Goal: Task Accomplishment & Management: Manage account settings

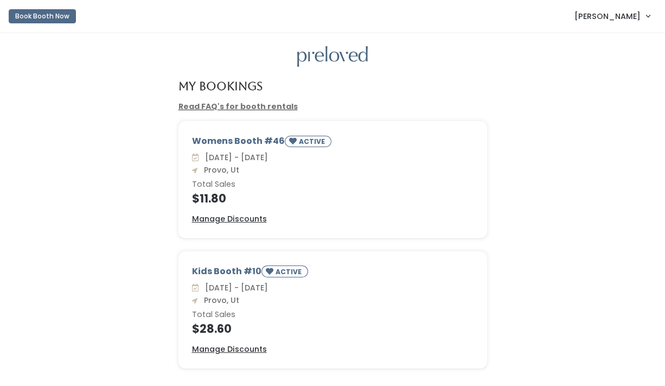
click at [611, 18] on span "[PERSON_NAME]" at bounding box center [608, 16] width 66 height 12
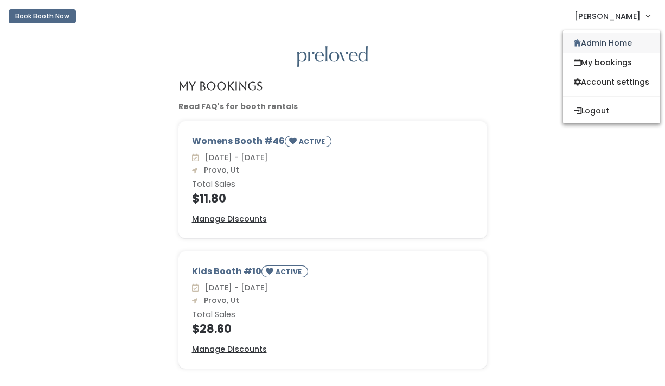
click at [605, 41] on link "Admin Home" at bounding box center [611, 43] width 97 height 20
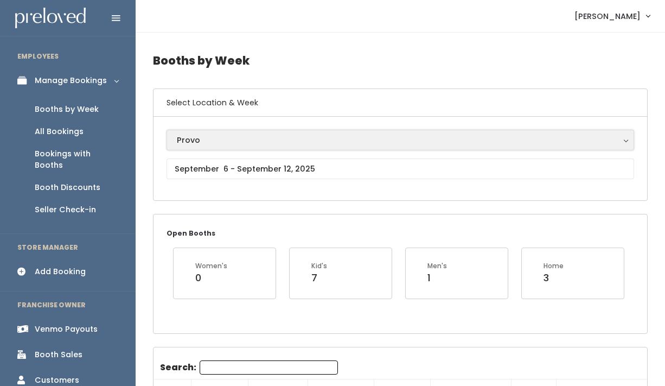
click at [208, 146] on button "Provo" at bounding box center [401, 140] width 468 height 21
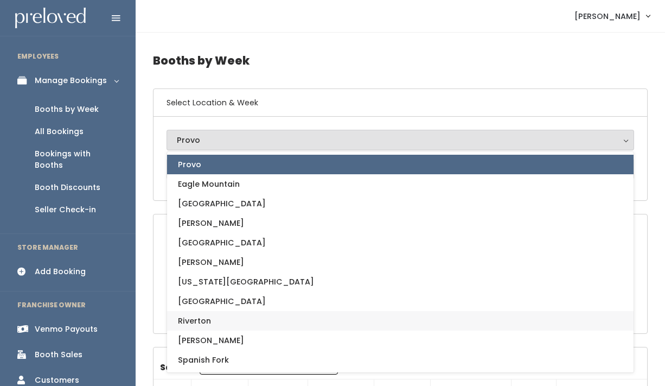
click at [230, 325] on link "Riverton" at bounding box center [400, 321] width 467 height 20
select select "12"
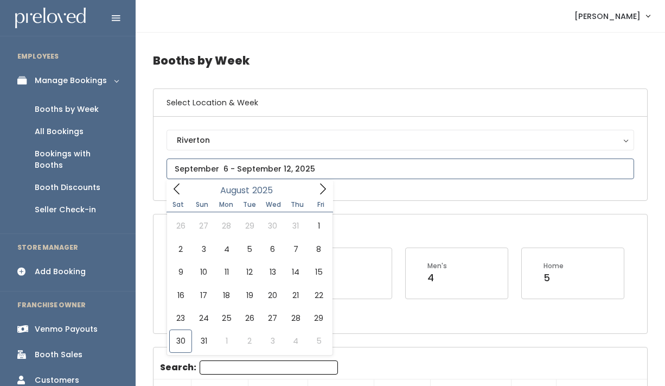
click at [227, 175] on input "text" at bounding box center [401, 168] width 468 height 21
type input "August 30 to September 5"
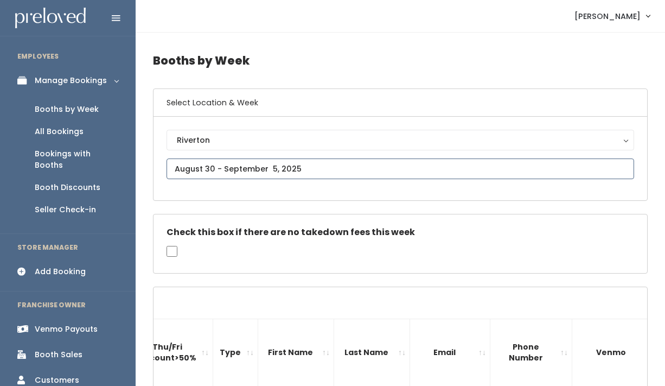
click at [210, 163] on input "text" at bounding box center [401, 168] width 468 height 21
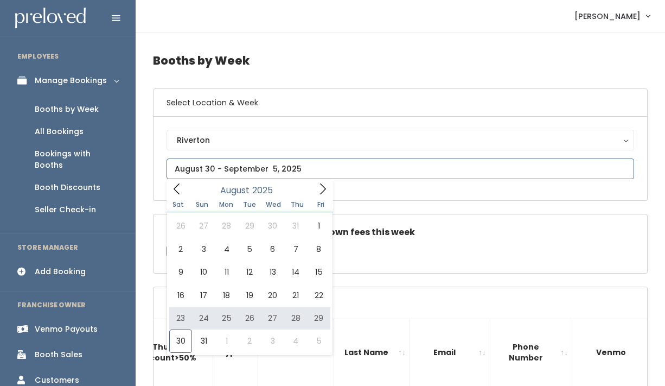
type input "August 23 to August 29"
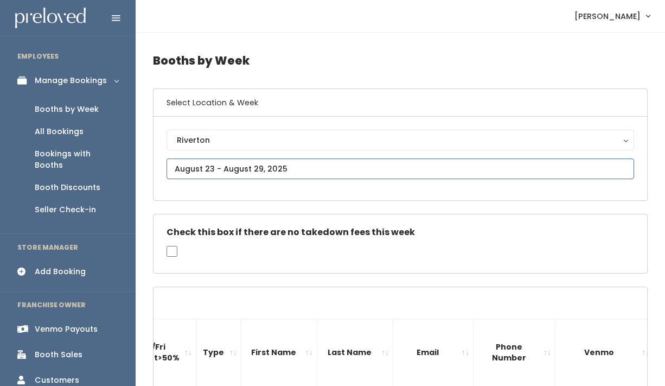
click at [210, 168] on input "text" at bounding box center [401, 168] width 468 height 21
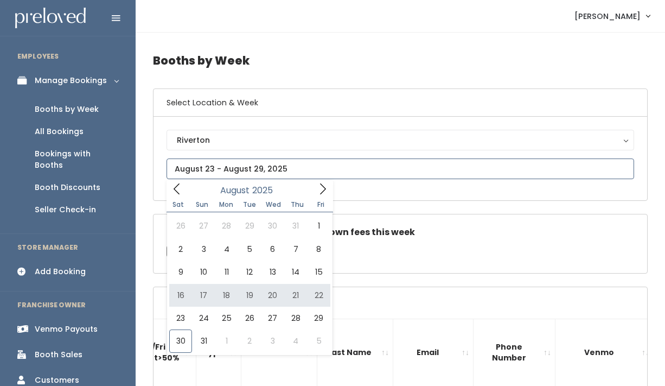
type input "August 16 to August 22"
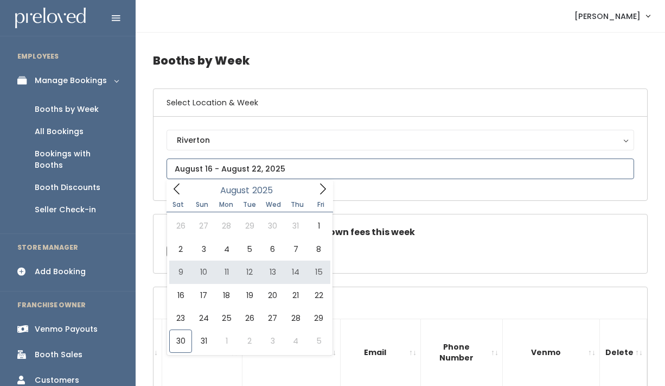
type input "August 9 to August 15"
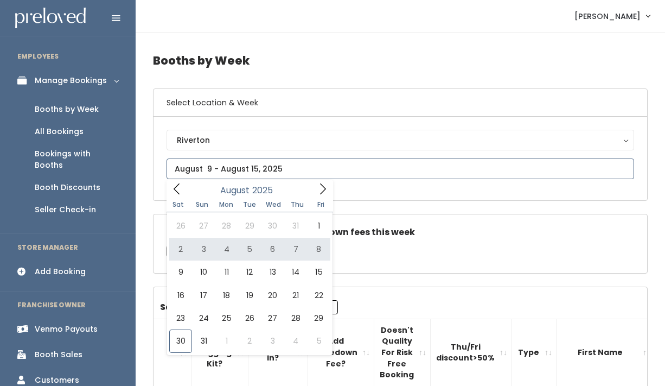
type input "August 2 to August 8"
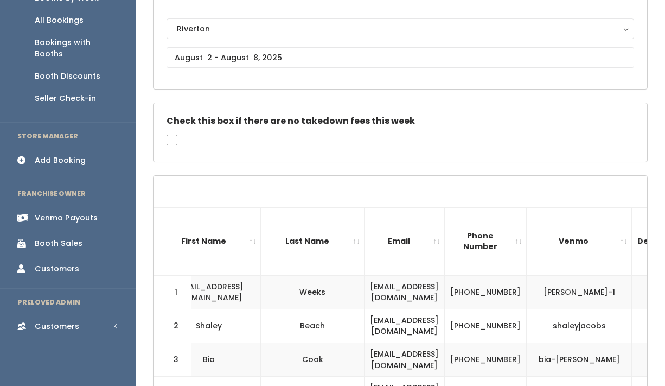
scroll to position [112, 0]
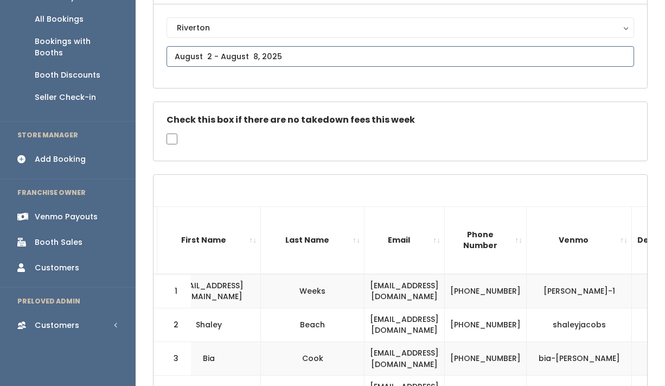
click at [218, 58] on input "text" at bounding box center [401, 56] width 468 height 21
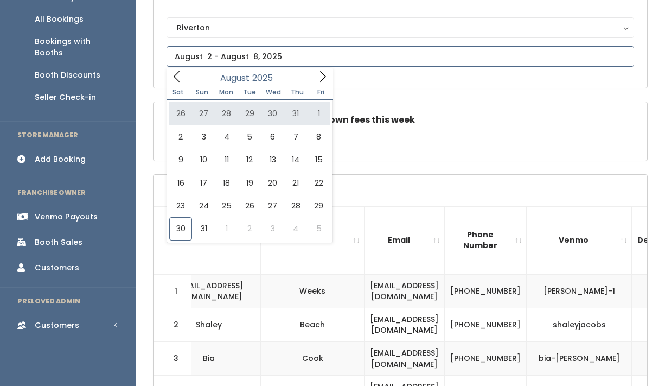
type input "July 26 to August 1"
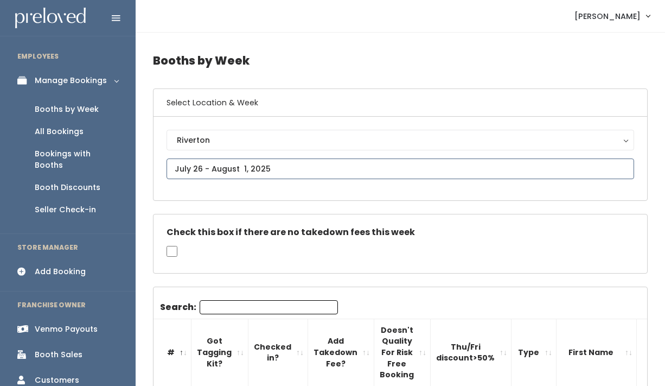
click at [221, 169] on input "text" at bounding box center [401, 168] width 468 height 21
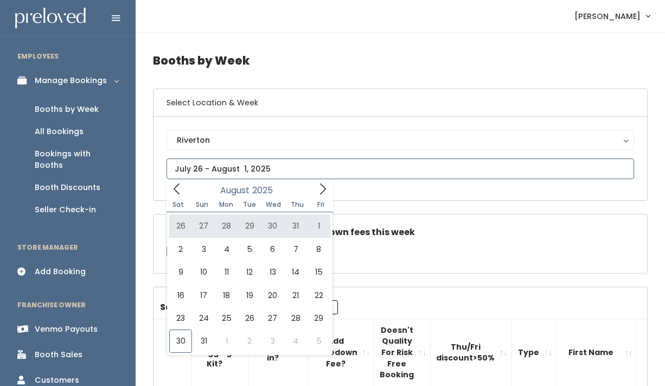
click at [178, 192] on icon at bounding box center [177, 189] width 12 height 12
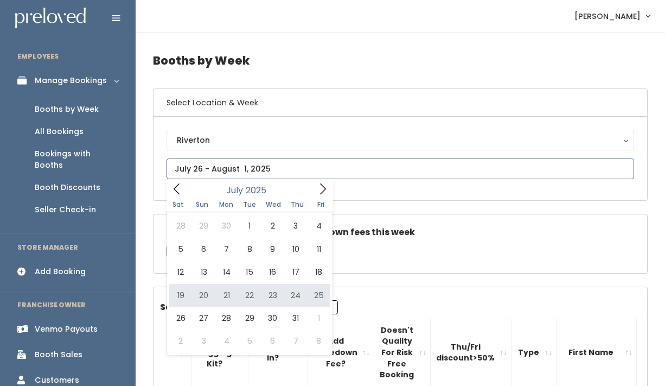
type input "July 19 to July 25"
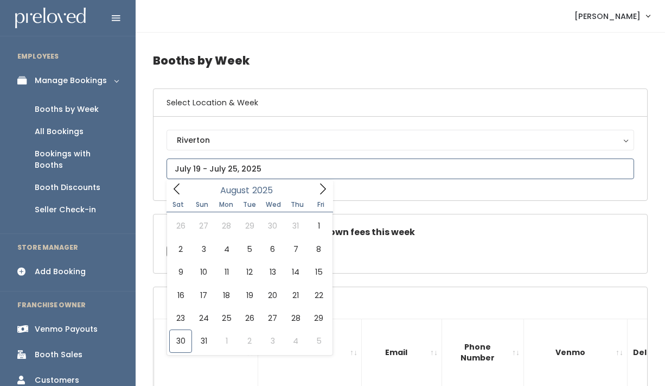
click at [181, 188] on icon at bounding box center [177, 189] width 12 height 12
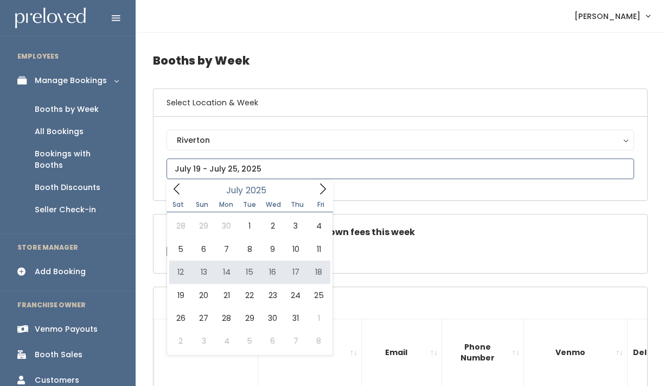
type input "July 12 to July 18"
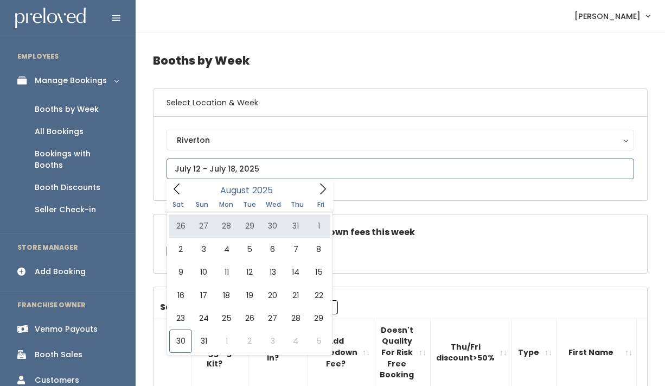
click at [181, 191] on icon at bounding box center [177, 189] width 12 height 12
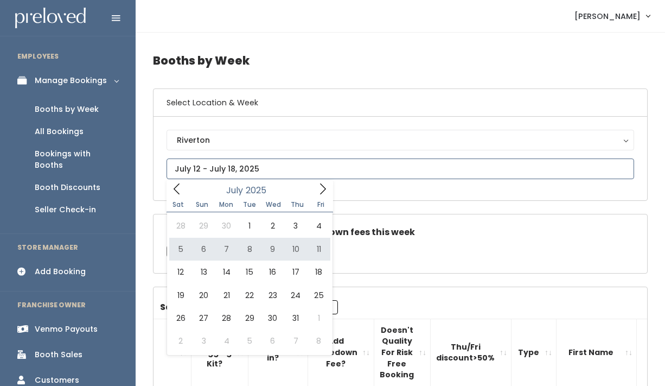
type input "July 5 to July 11"
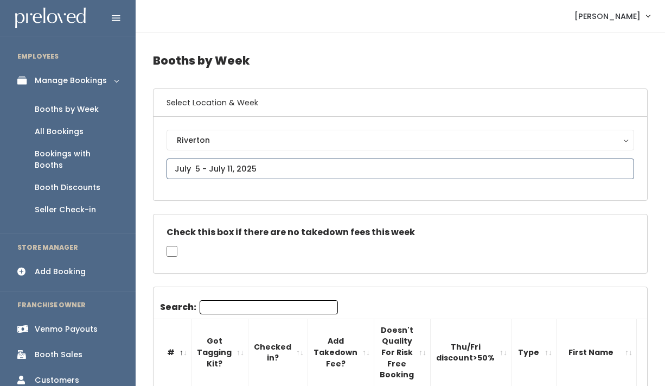
click at [206, 166] on input "text" at bounding box center [401, 168] width 468 height 21
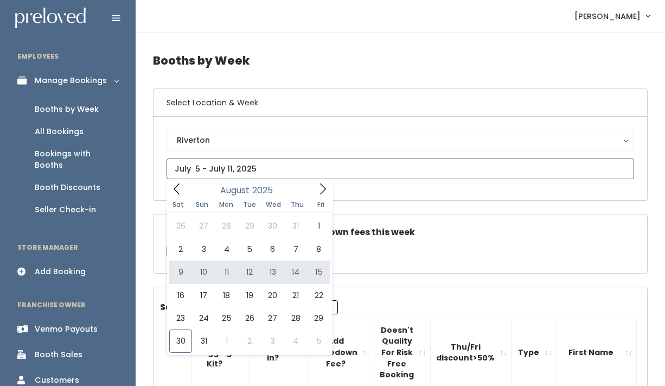
type input "[DATE] to [DATE]"
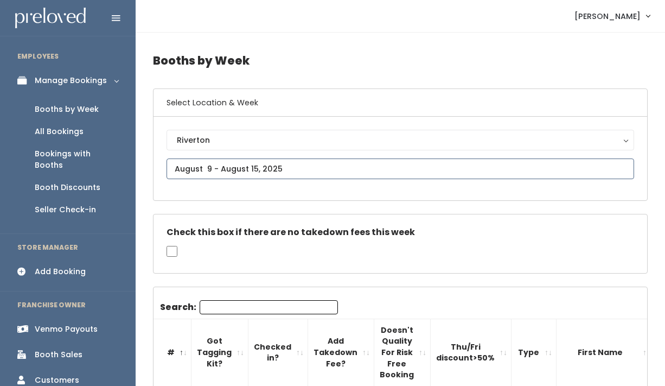
click at [189, 168] on input "text" at bounding box center [401, 168] width 468 height 21
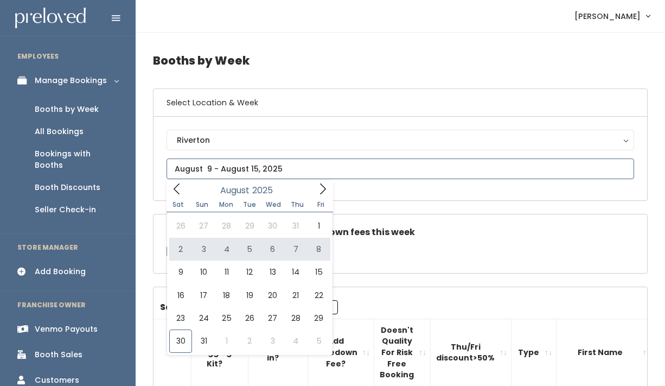
type input "[DATE] to [DATE]"
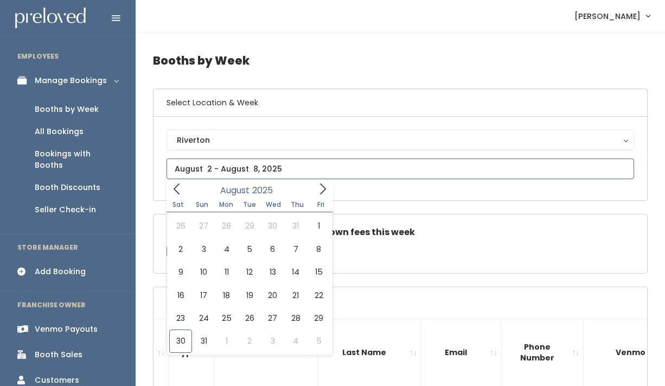
click at [179, 196] on span at bounding box center [177, 188] width 21 height 17
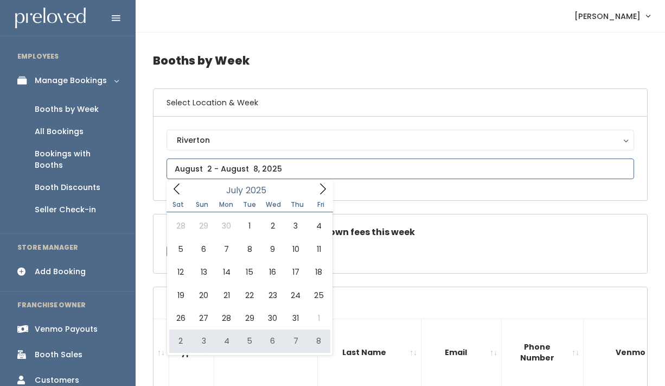
type input "August 2 to August 8"
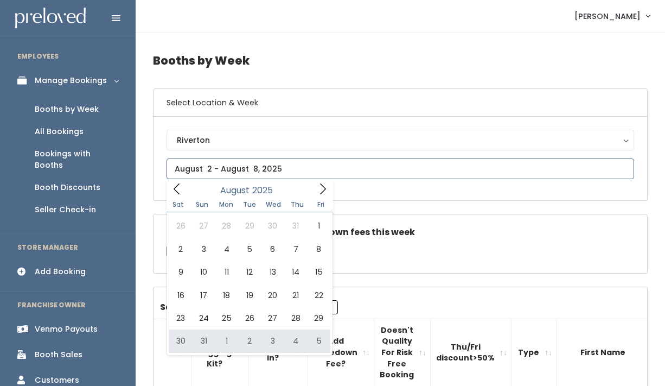
type input "August 30 to September 5"
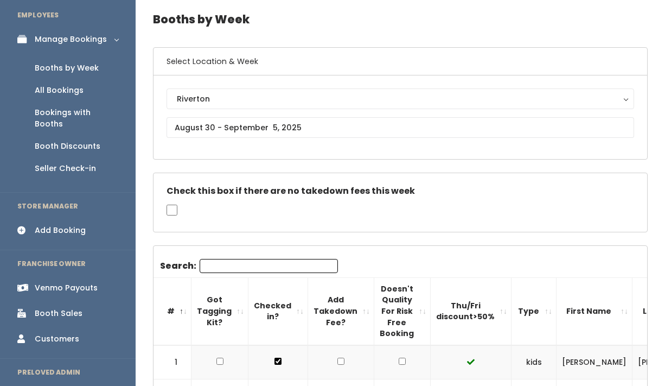
scroll to position [37, 0]
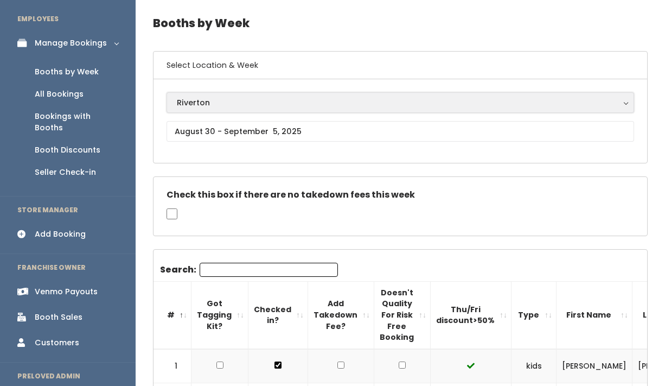
click at [248, 111] on button "Riverton" at bounding box center [401, 102] width 468 height 21
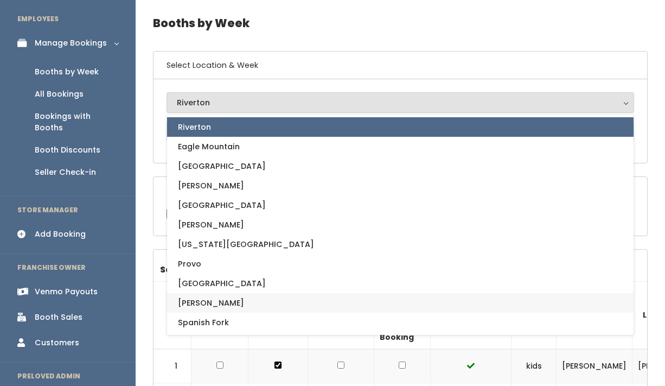
click at [213, 297] on link "[PERSON_NAME]" at bounding box center [400, 303] width 467 height 20
select select "3"
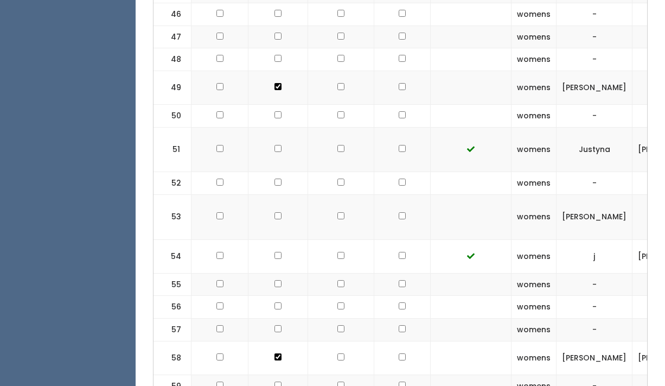
scroll to position [2154, 0]
